Goal: Information Seeking & Learning: Learn about a topic

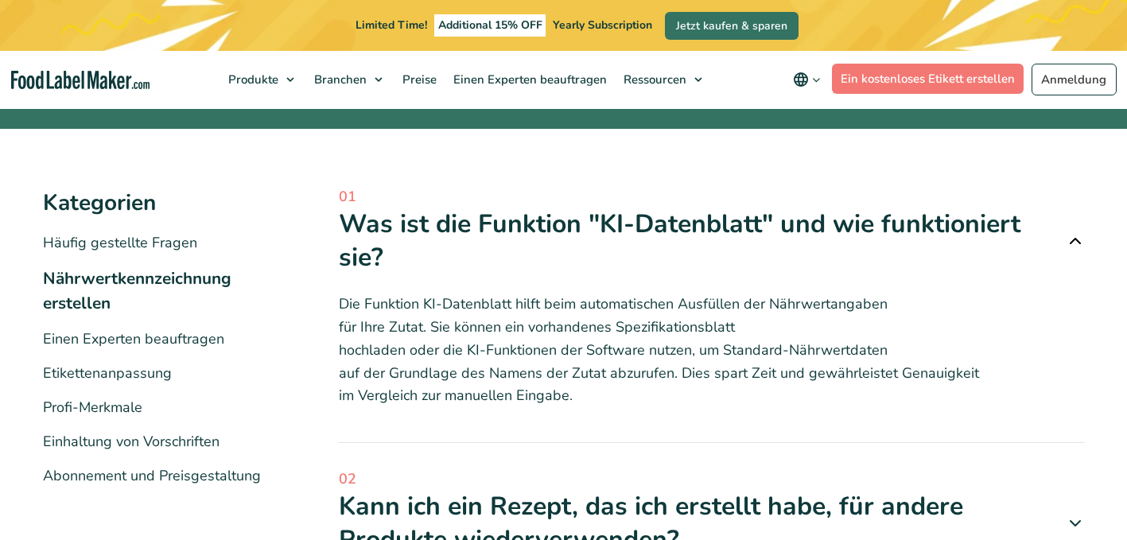
scroll to position [229, 0]
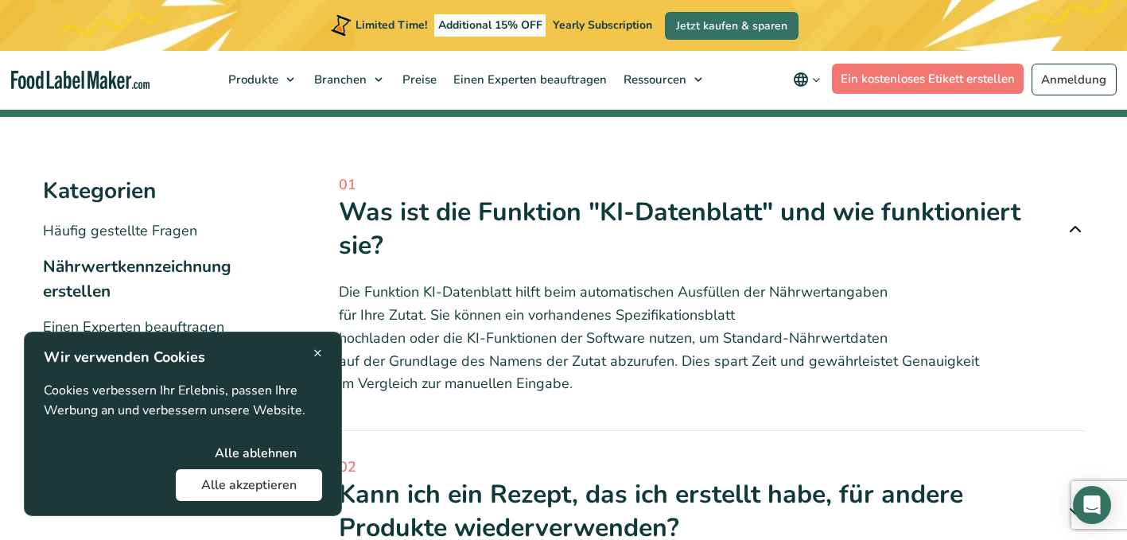
click at [261, 491] on button "Alle akzeptieren" at bounding box center [249, 485] width 146 height 32
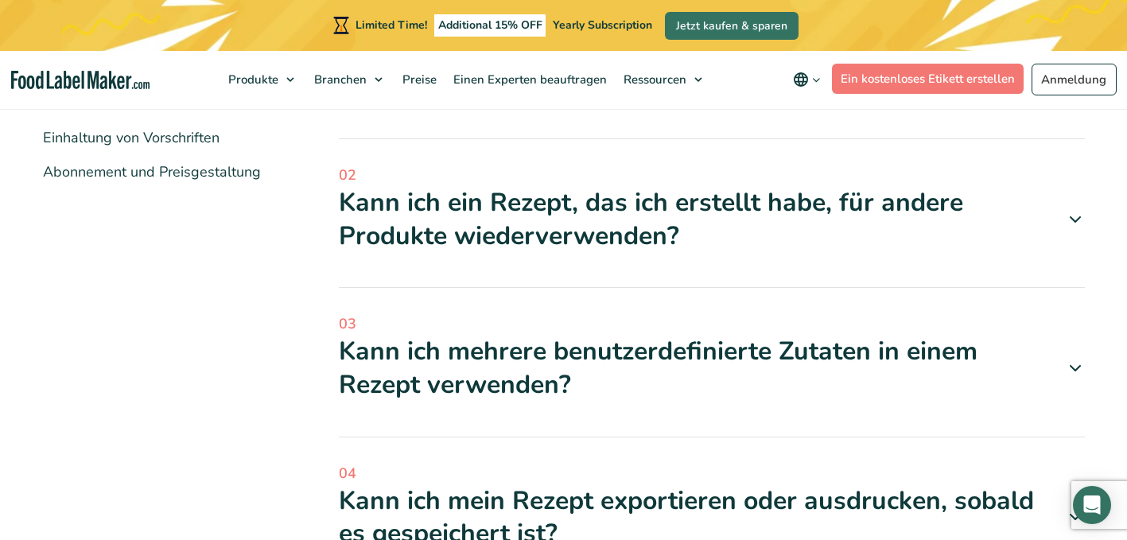
scroll to position [517, 0]
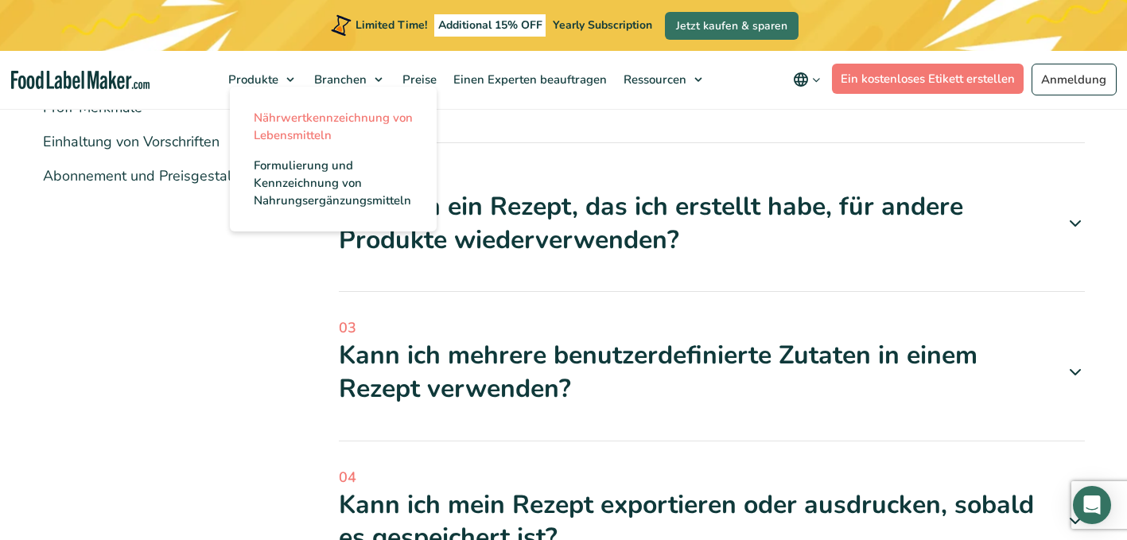
click at [291, 122] on span "Nährwertkennzeichnung von Lebensmitteln" at bounding box center [333, 126] width 159 height 33
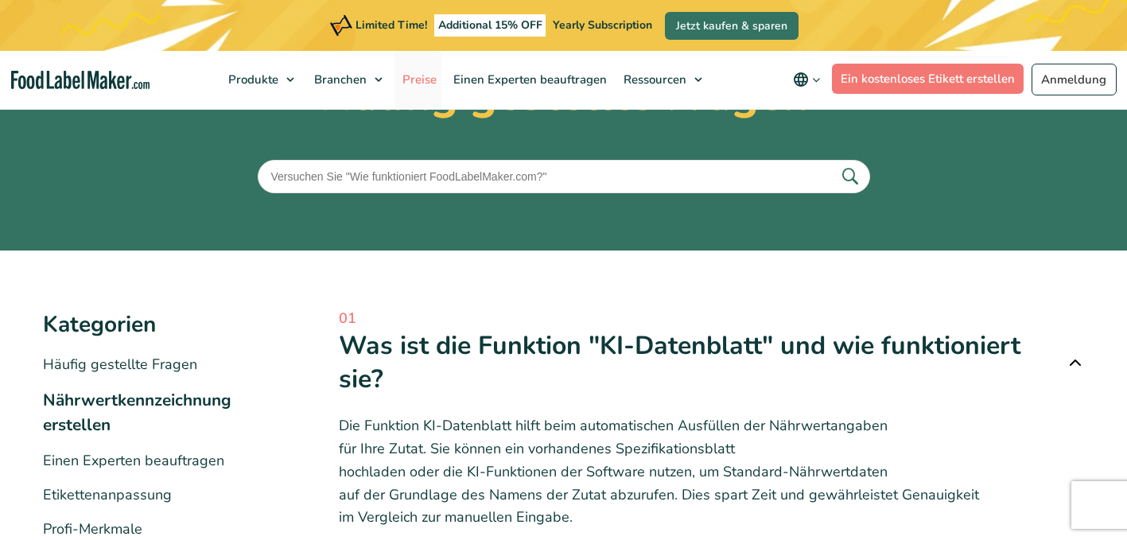
click at [424, 80] on span "Preise" at bounding box center [418, 80] width 41 height 16
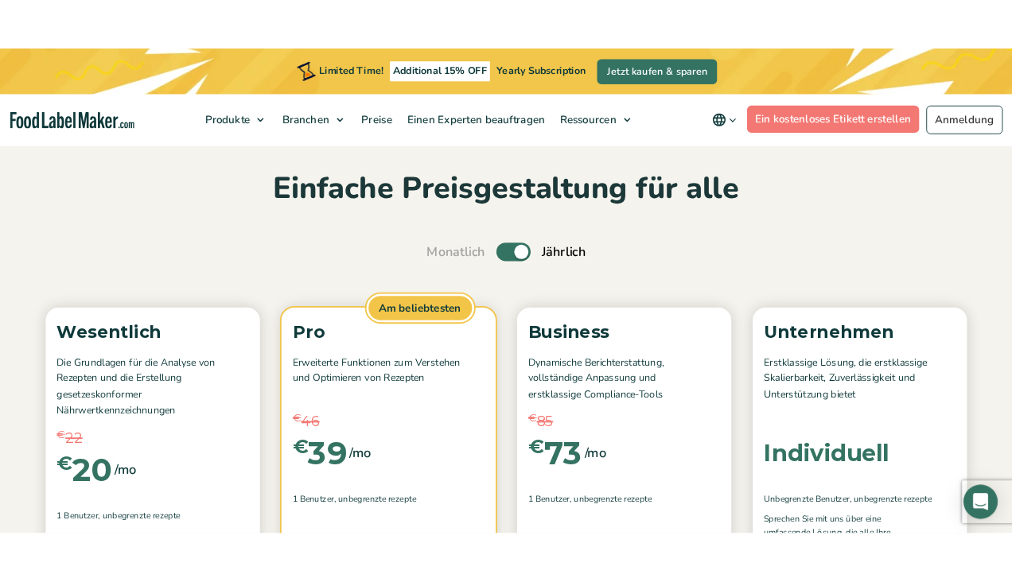
scroll to position [81, 0]
